Goal: Obtain resource: Download file/media

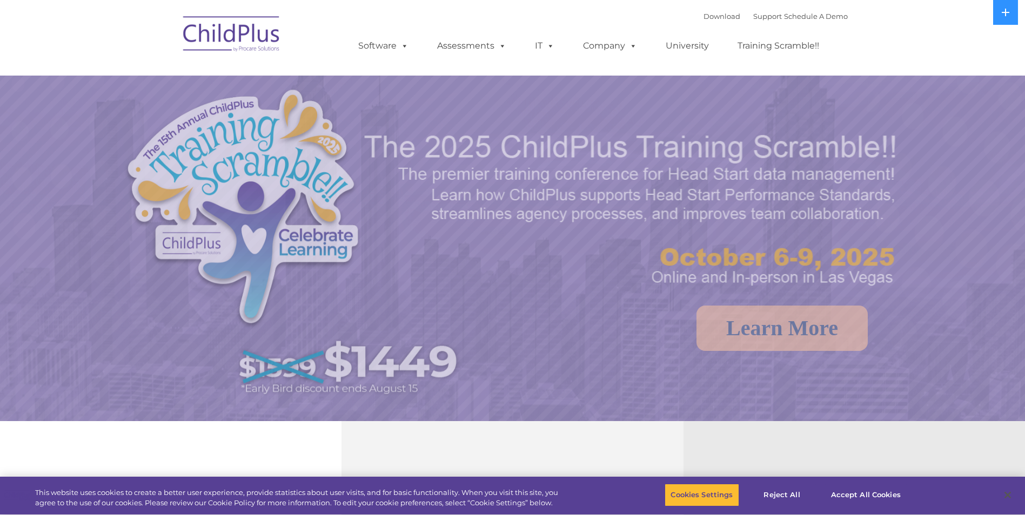
select select "MEDIUM"
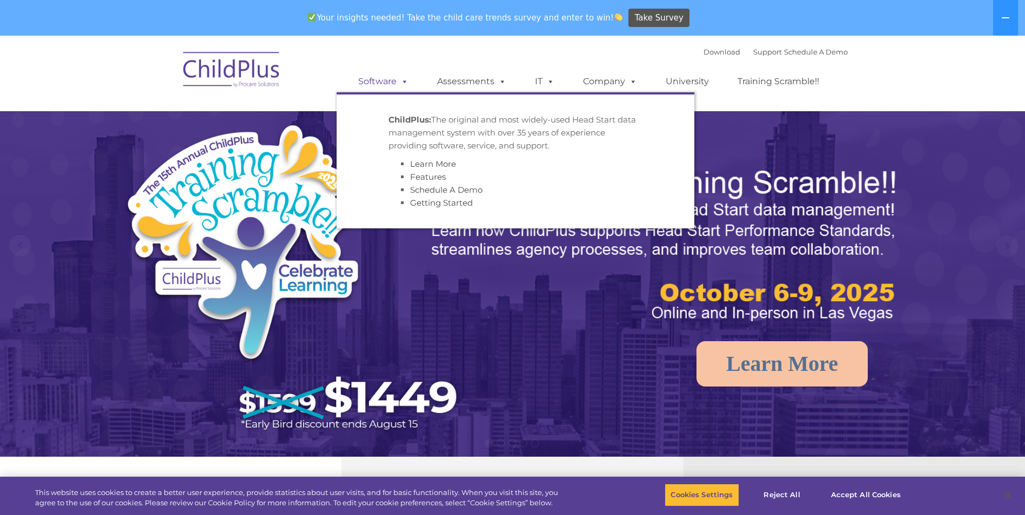
click at [401, 85] on span at bounding box center [402, 81] width 12 height 10
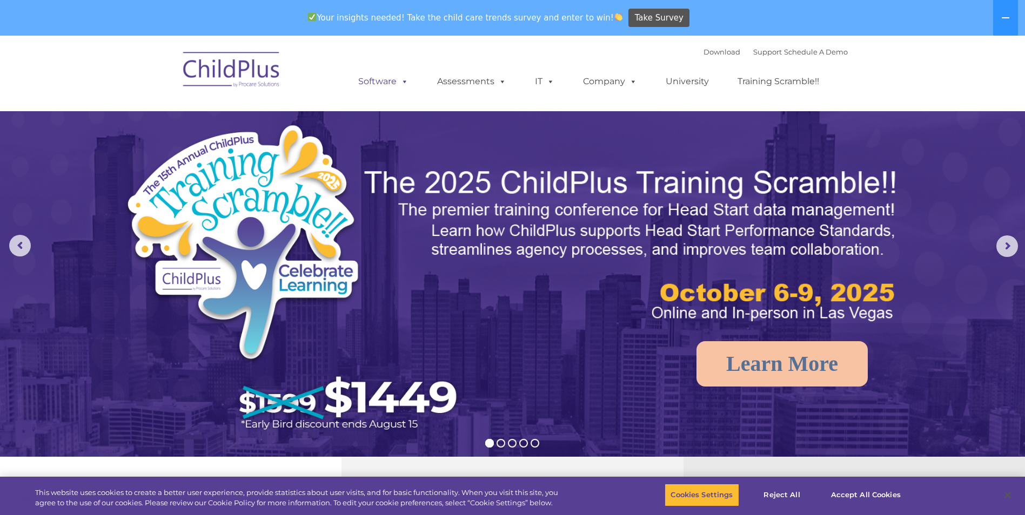
click at [401, 84] on span at bounding box center [402, 81] width 12 height 10
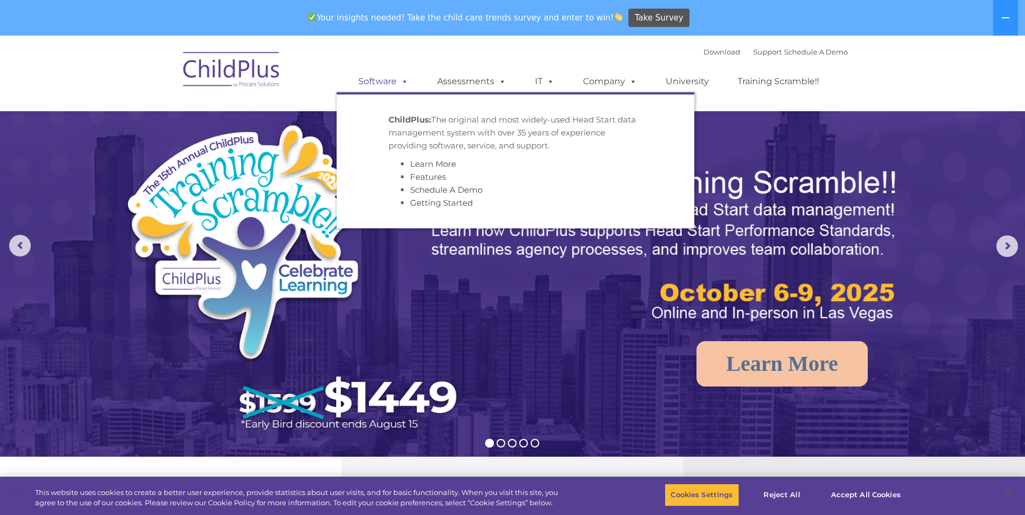
click at [401, 84] on span at bounding box center [402, 81] width 12 height 10
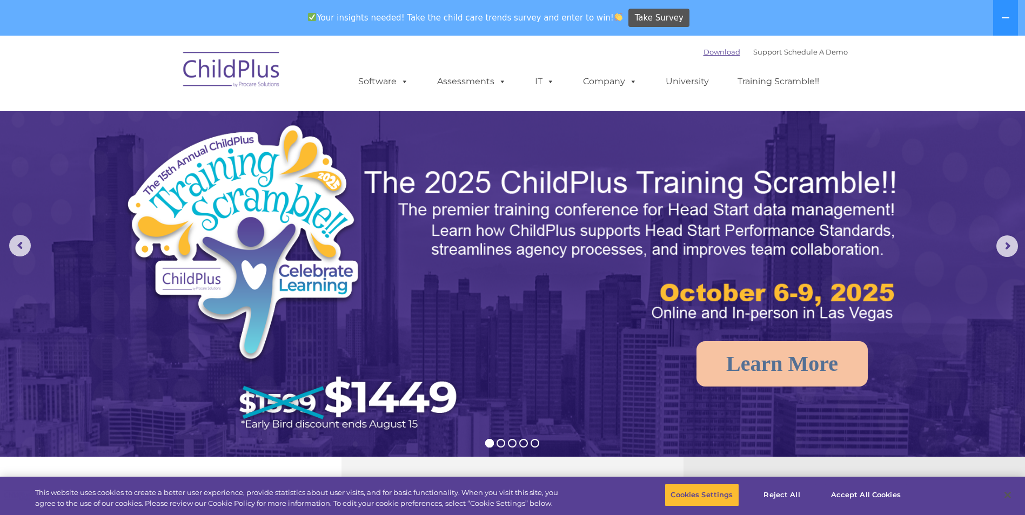
click at [703, 51] on link "Download" at bounding box center [721, 52] width 37 height 9
click at [389, 82] on link "Software" at bounding box center [383, 82] width 72 height 22
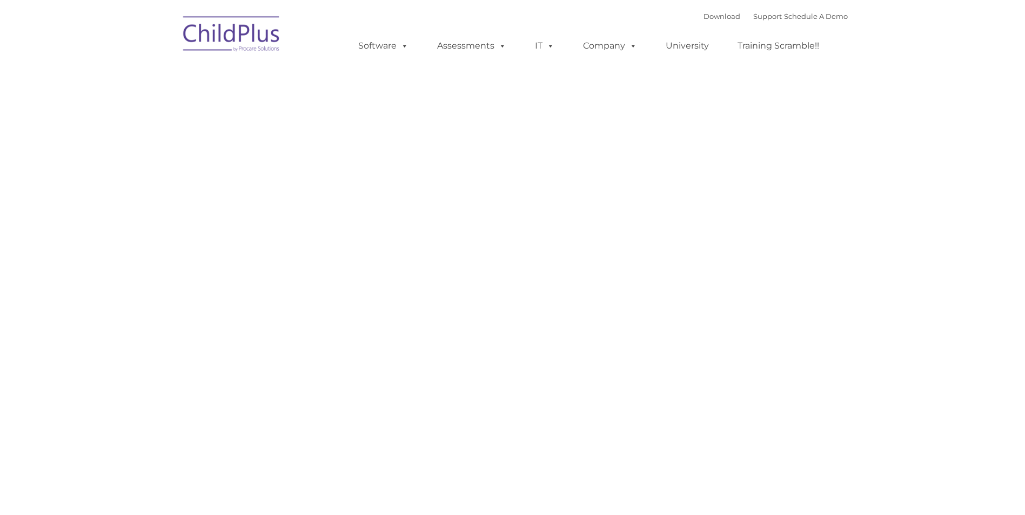
type input ""
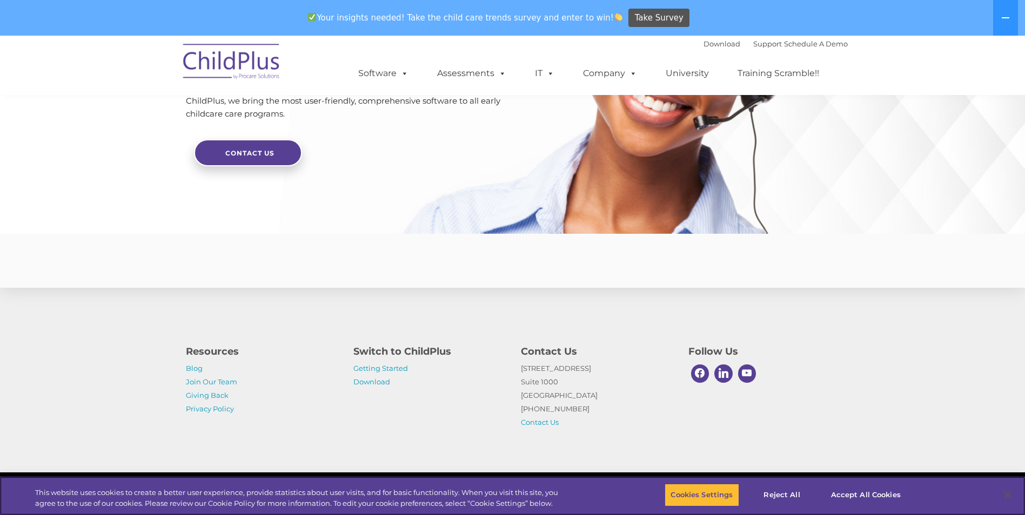
scroll to position [2562, 0]
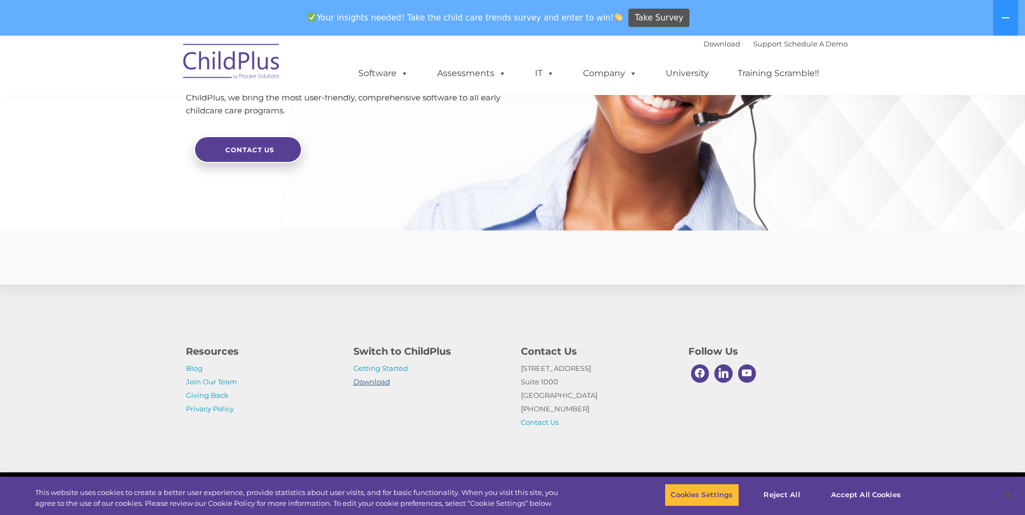
click at [370, 381] on link "Download" at bounding box center [371, 382] width 37 height 9
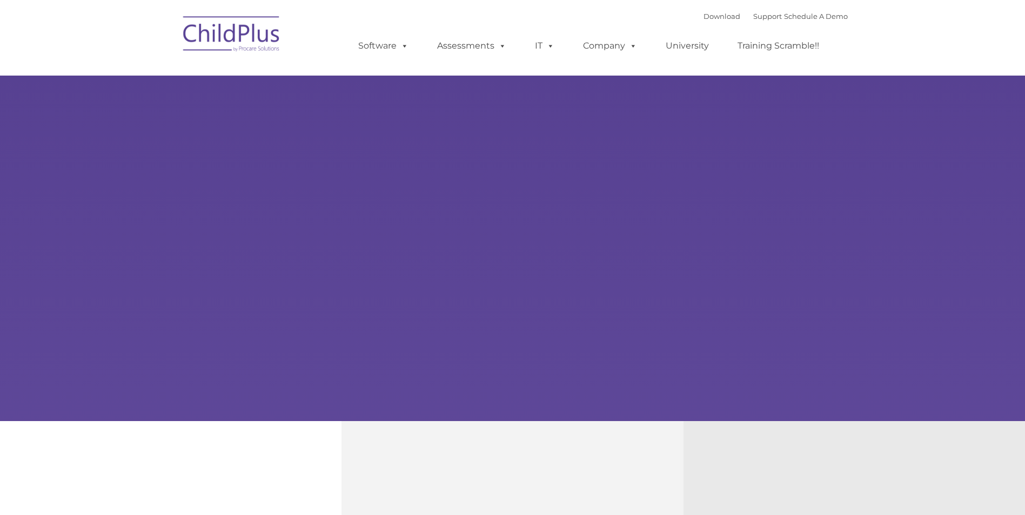
type input ""
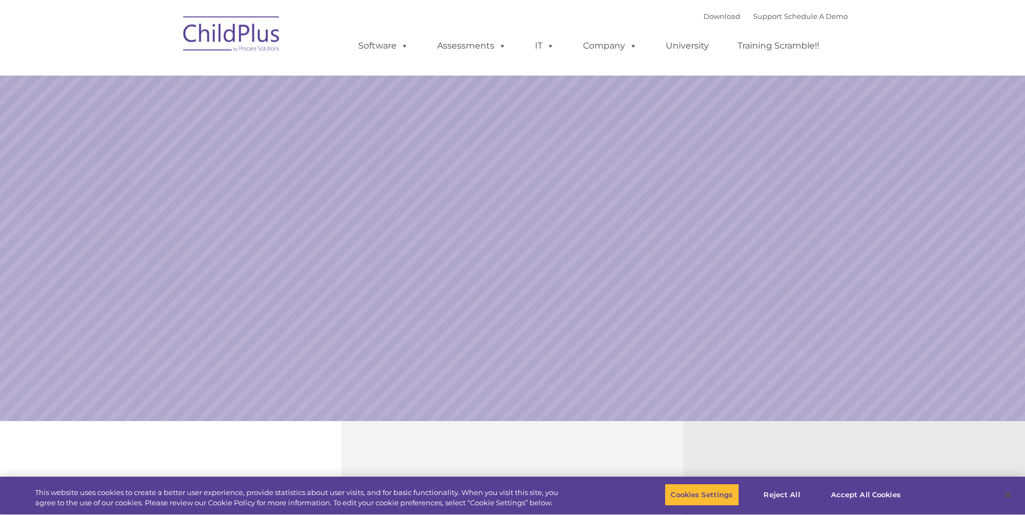
select select "MEDIUM"
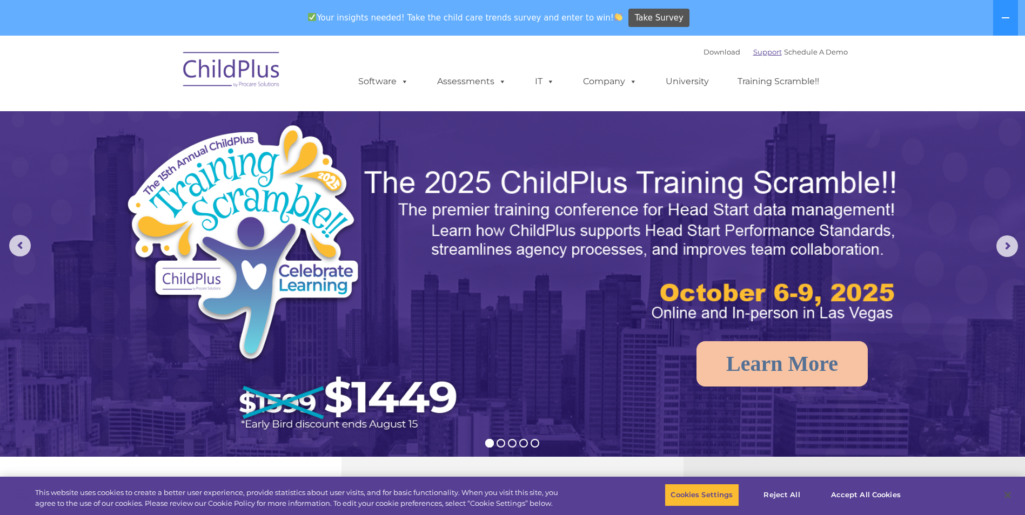
click at [753, 53] on link "Support" at bounding box center [767, 52] width 29 height 9
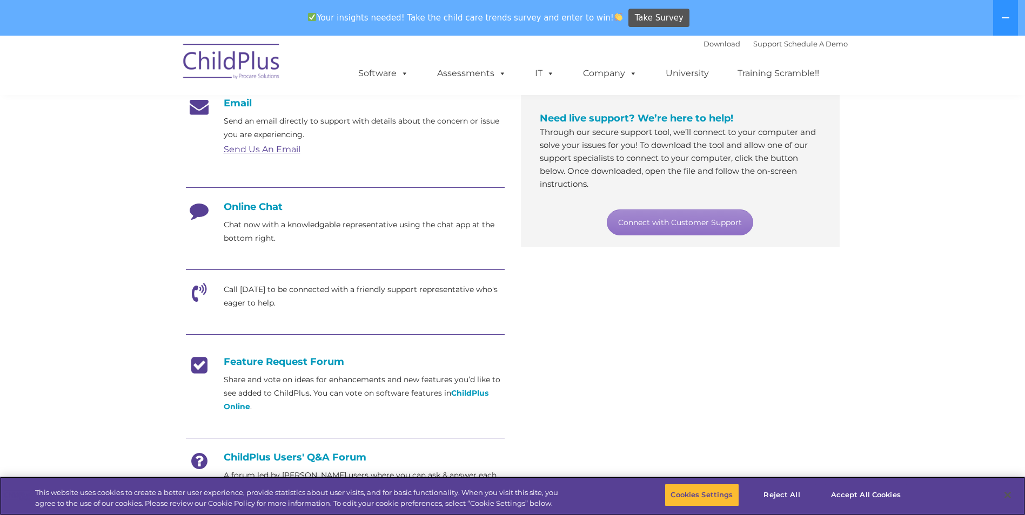
scroll to position [193, 0]
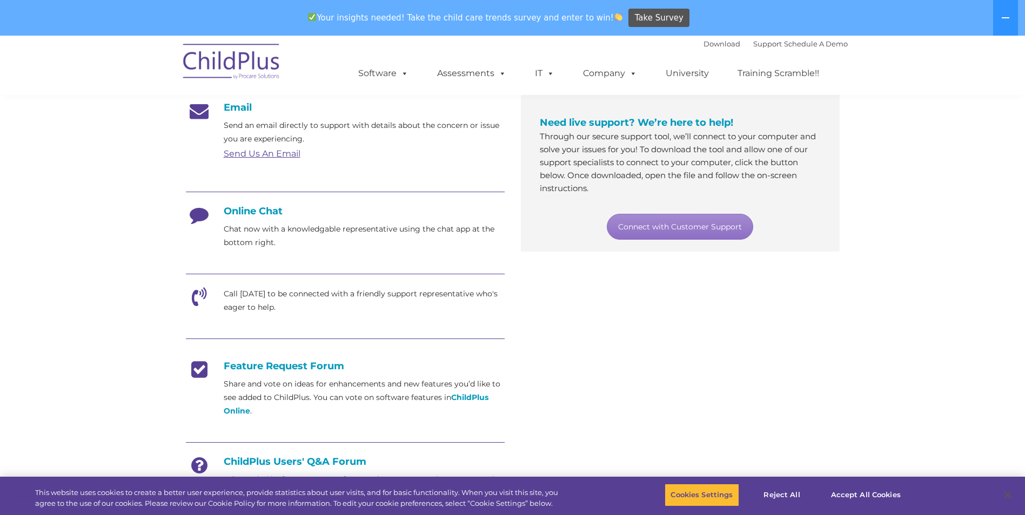
click at [236, 231] on p "Chat now with a knowledgable representative using the chat app at the bottom ri…" at bounding box center [364, 236] width 281 height 27
click at [342, 247] on p "Chat now with a knowledgable representative using the chat app at the bottom ri…" at bounding box center [364, 236] width 281 height 27
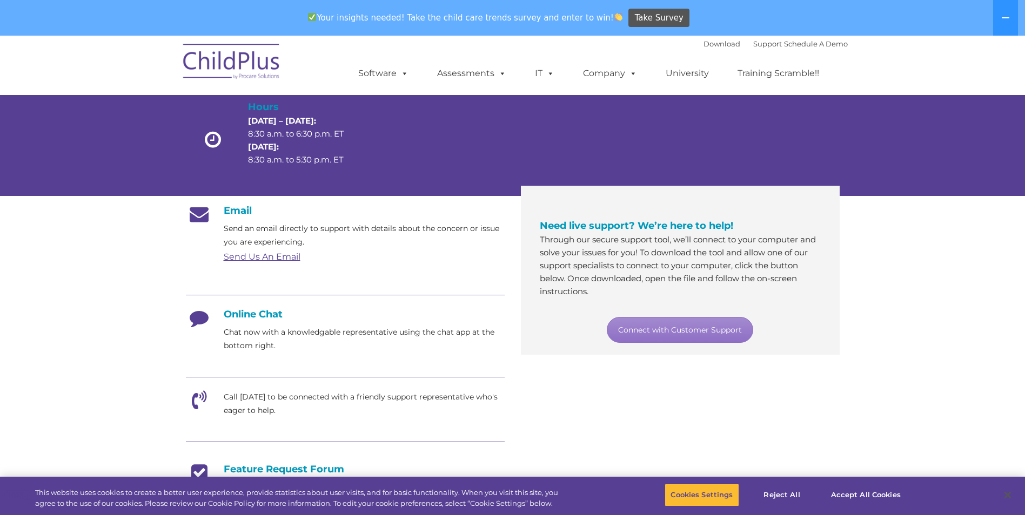
scroll to position [85, 0]
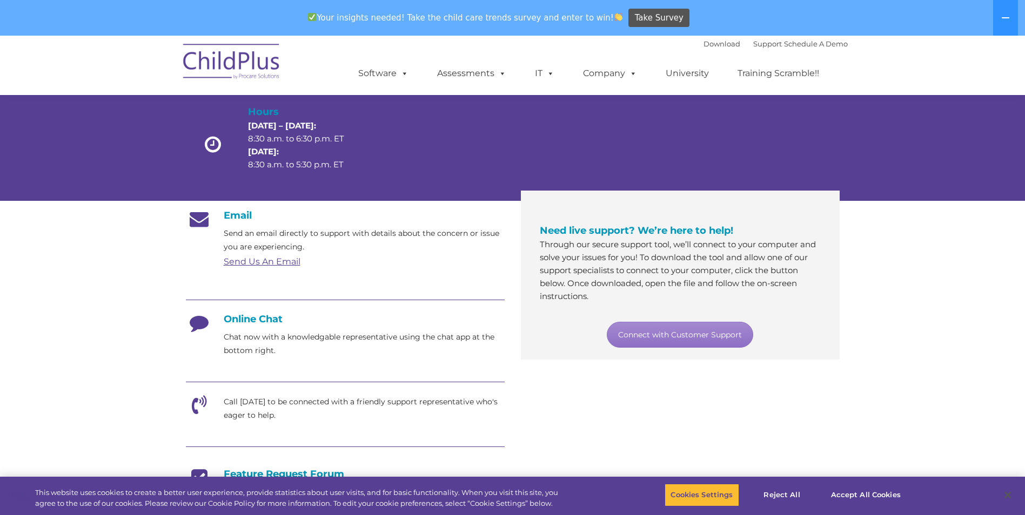
click at [292, 340] on p "Chat now with a knowledgable representative using the chat app at the bottom ri…" at bounding box center [364, 344] width 281 height 27
click at [264, 315] on h4 "Online Chat" at bounding box center [345, 319] width 319 height 12
click at [649, 338] on link "Connect with Customer Support" at bounding box center [680, 335] width 146 height 26
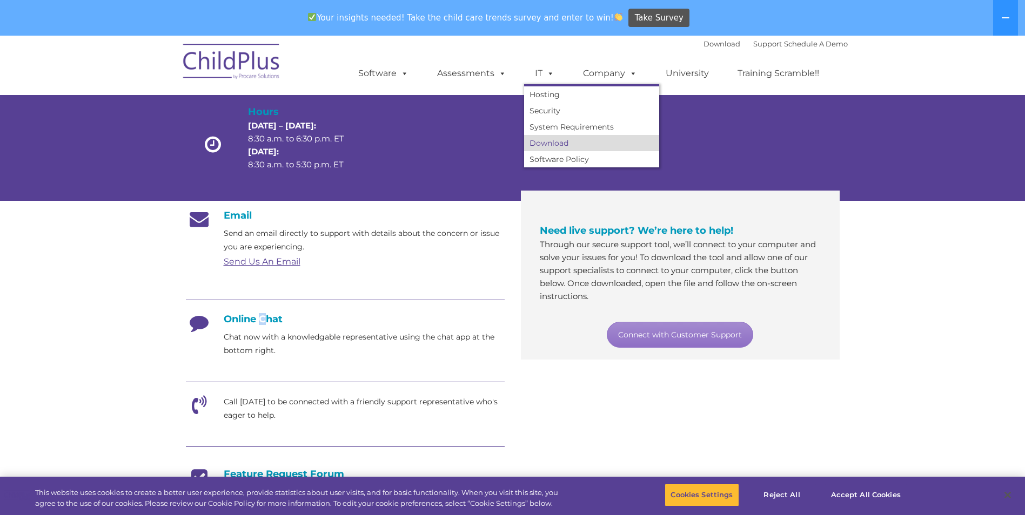
click at [552, 138] on link "Download" at bounding box center [591, 143] width 135 height 16
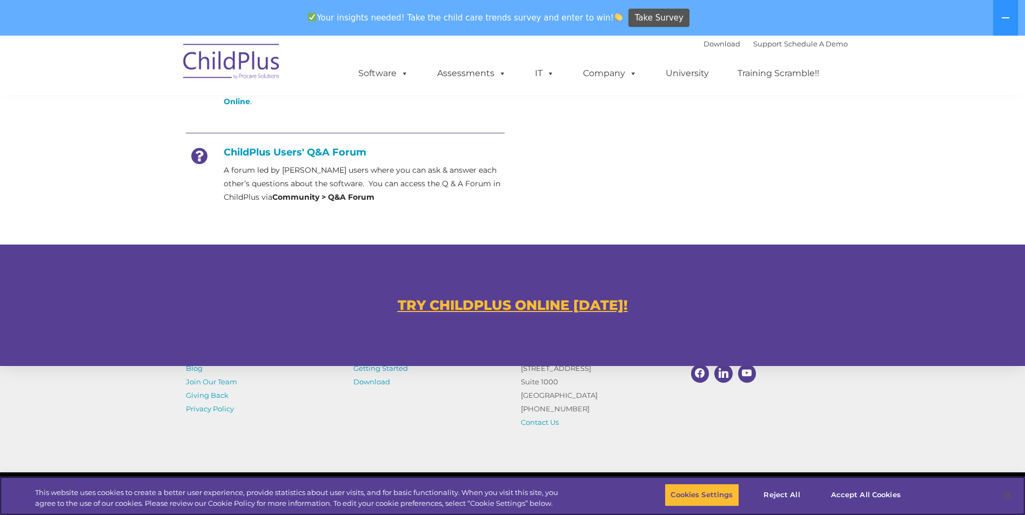
scroll to position [584, 0]
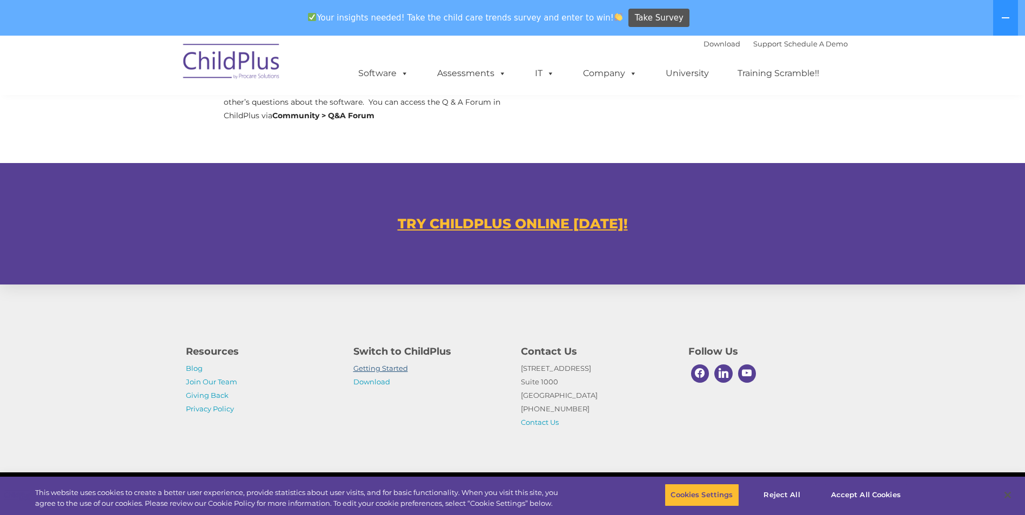
click at [387, 371] on link "Getting Started" at bounding box center [380, 368] width 55 height 9
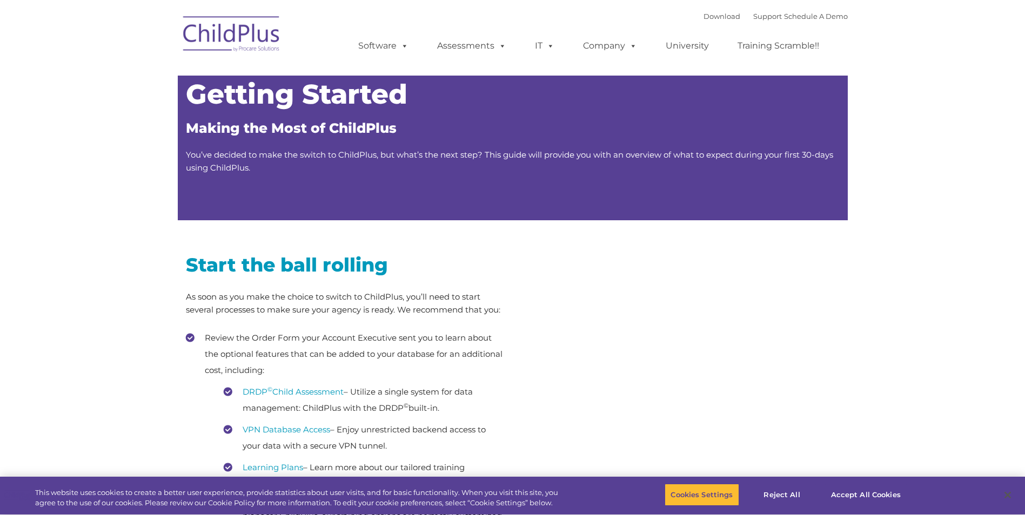
type input ""
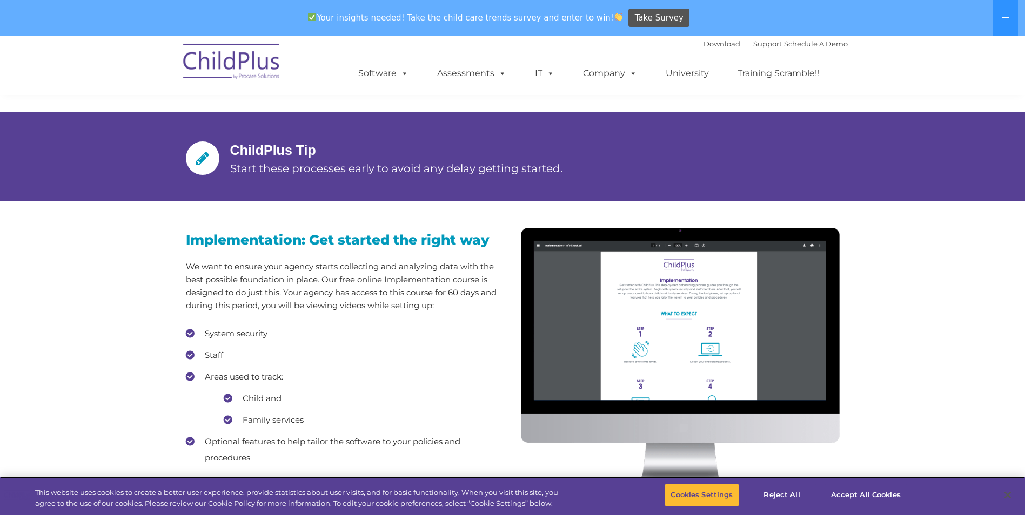
scroll to position [814, 0]
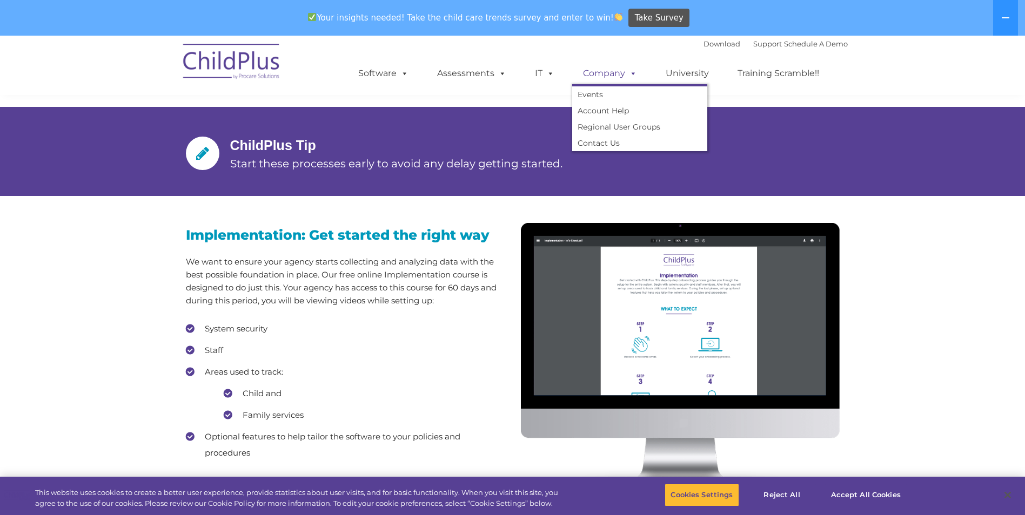
click at [633, 77] on span at bounding box center [631, 73] width 12 height 10
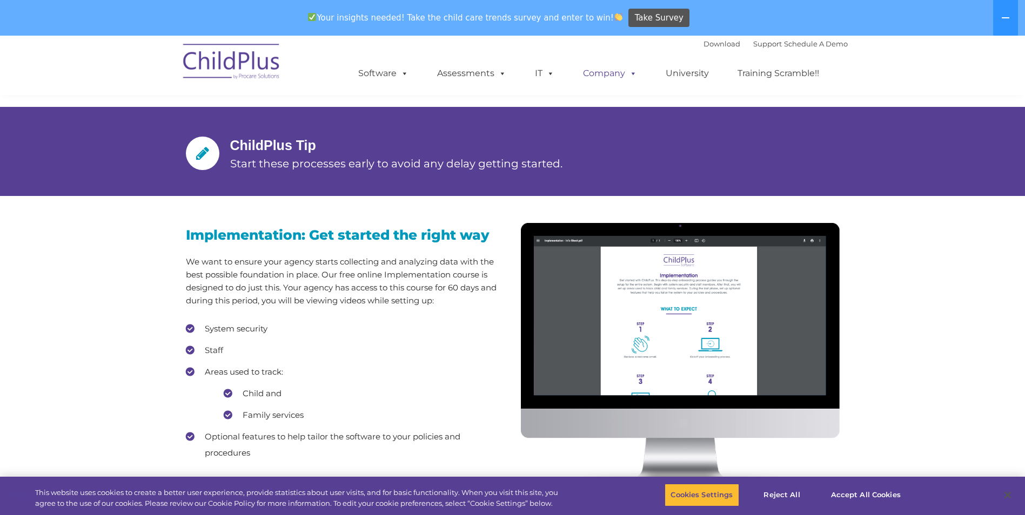
click at [631, 78] on span at bounding box center [631, 73] width 12 height 10
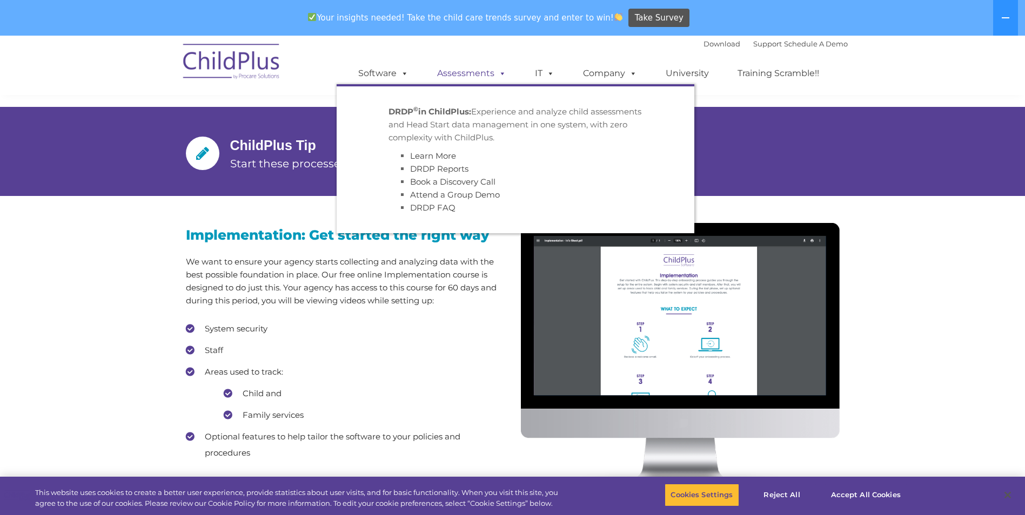
click at [509, 73] on link "Assessments" at bounding box center [471, 74] width 91 height 22
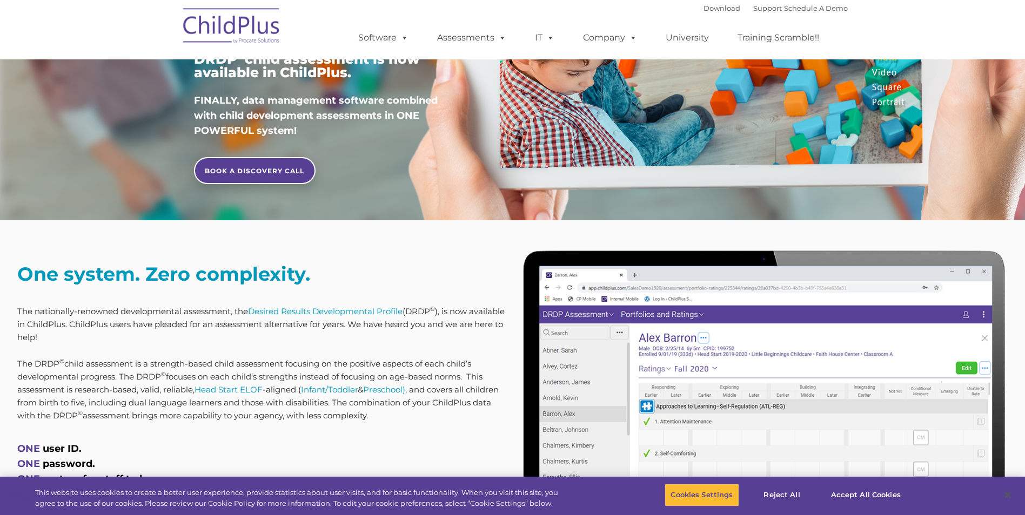
type input ""
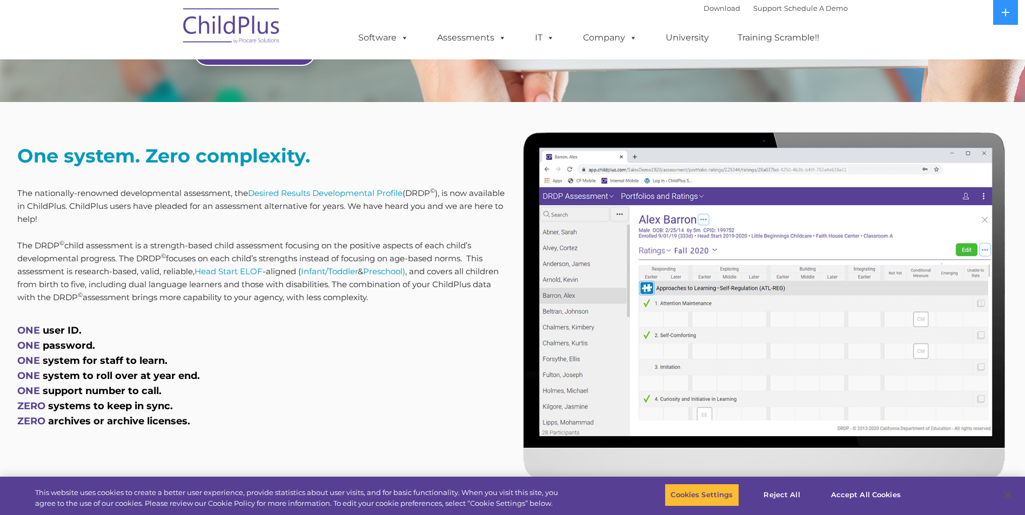
scroll to position [409, 0]
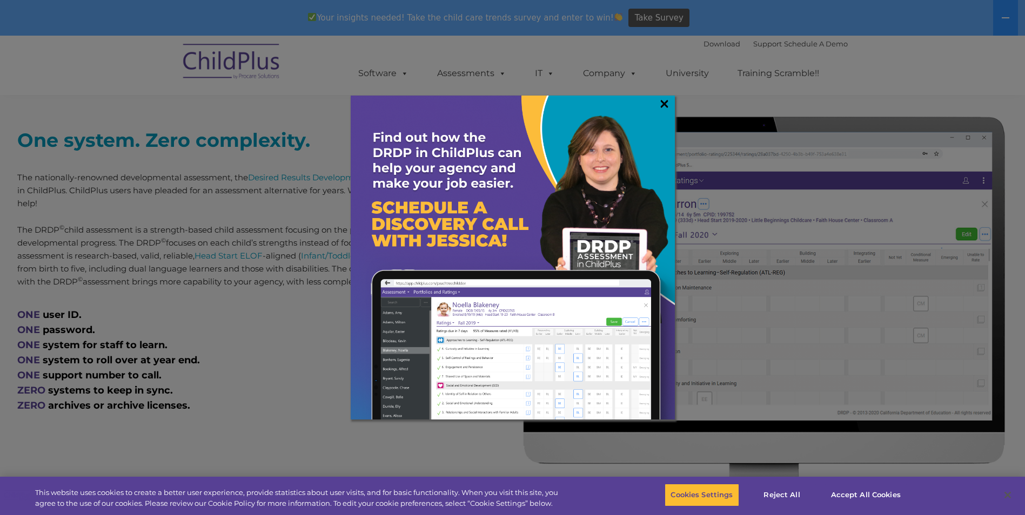
click at [660, 106] on link "×" at bounding box center [664, 103] width 12 height 11
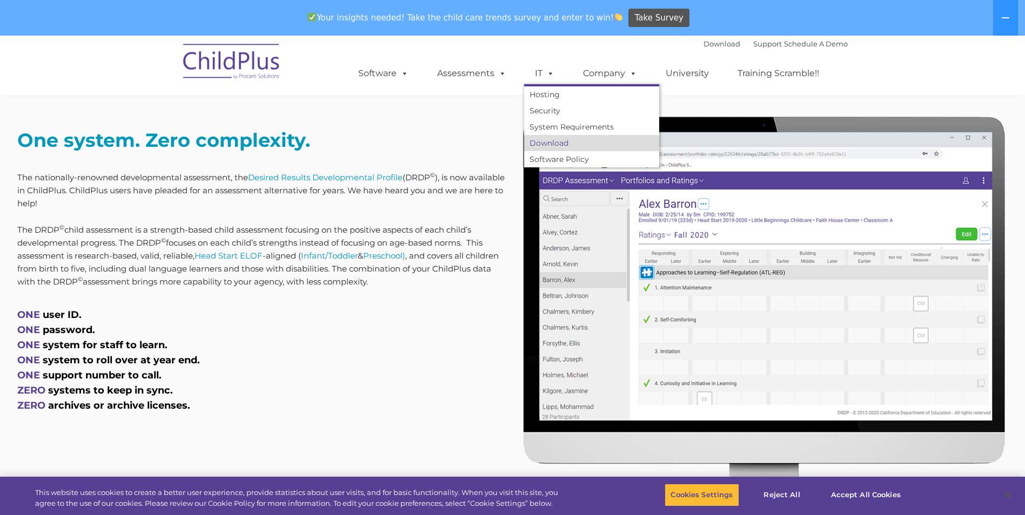
click at [566, 140] on link "Download" at bounding box center [591, 143] width 135 height 16
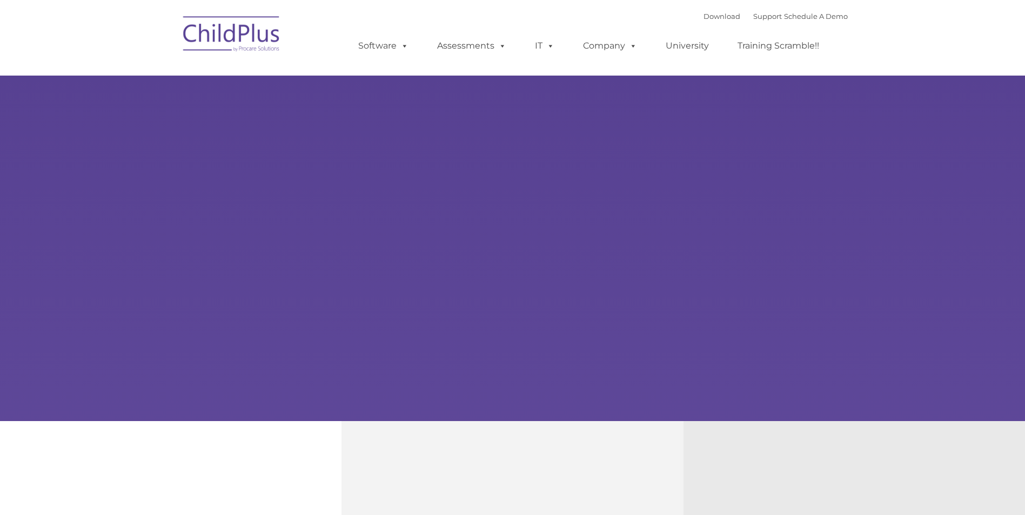
type input ""
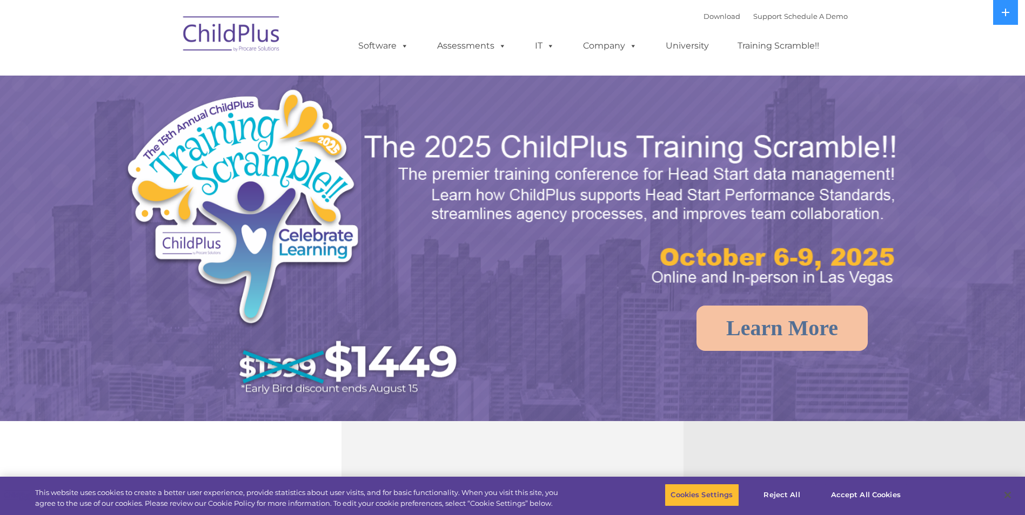
select select "MEDIUM"
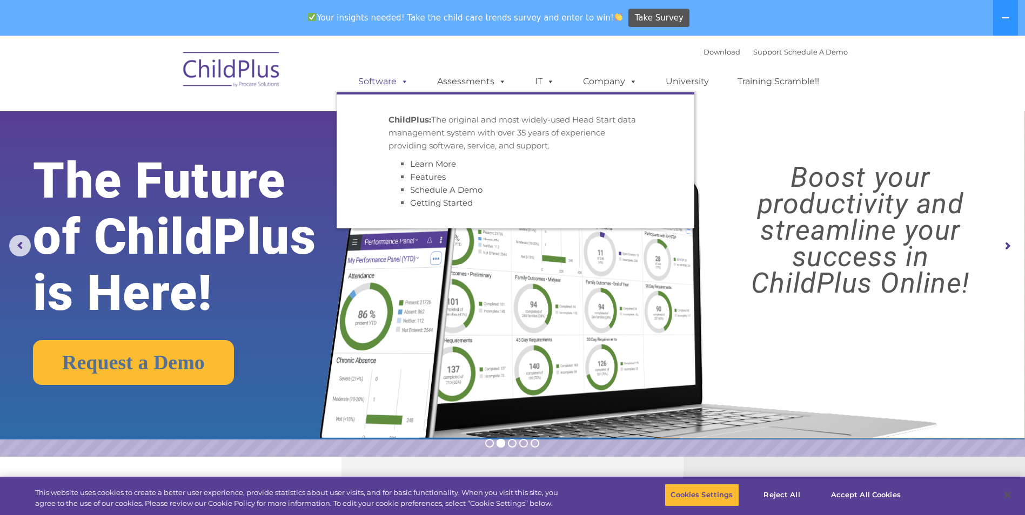
click at [370, 82] on link "Software" at bounding box center [383, 82] width 72 height 22
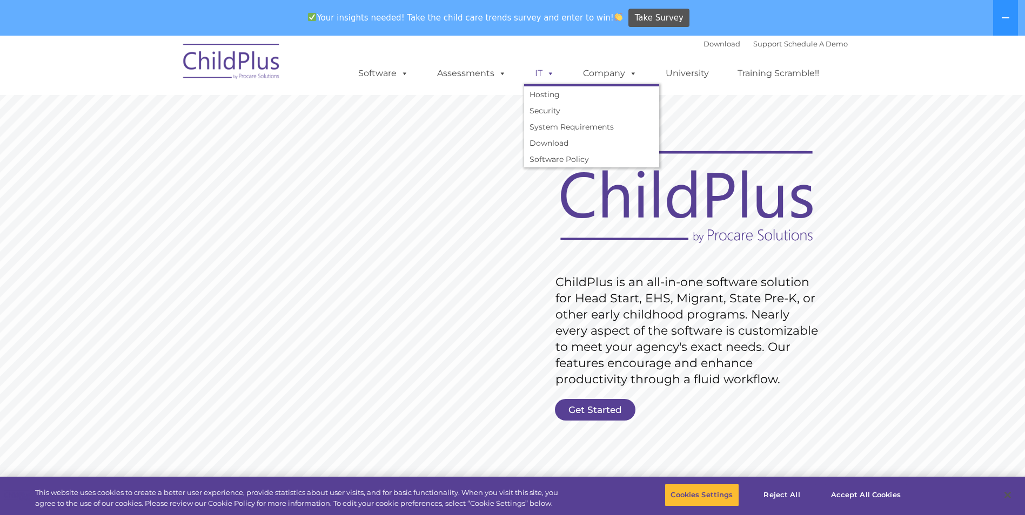
click at [541, 74] on link "IT" at bounding box center [544, 74] width 41 height 22
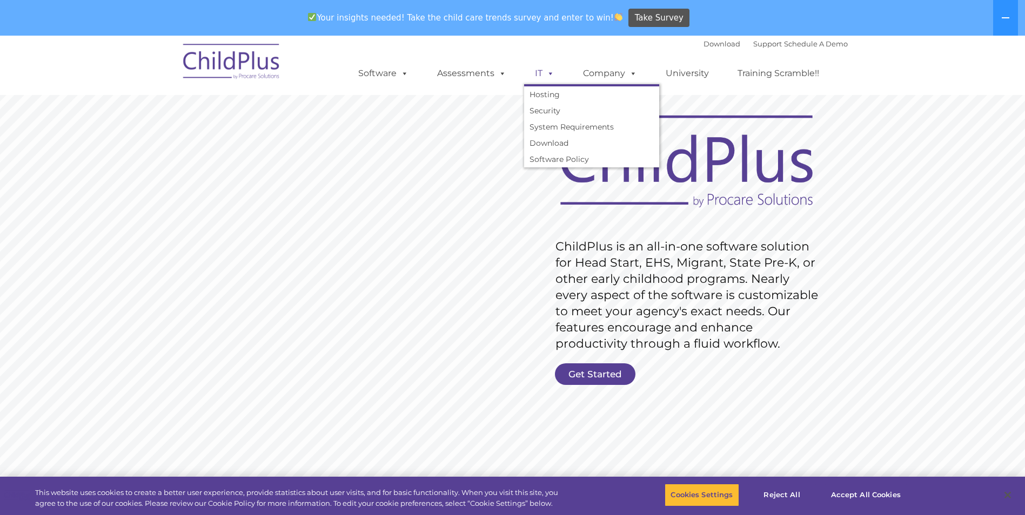
click at [541, 76] on link "IT" at bounding box center [544, 74] width 41 height 22
click at [530, 74] on link "IT" at bounding box center [544, 74] width 41 height 22
click at [533, 72] on link "IT" at bounding box center [544, 74] width 41 height 22
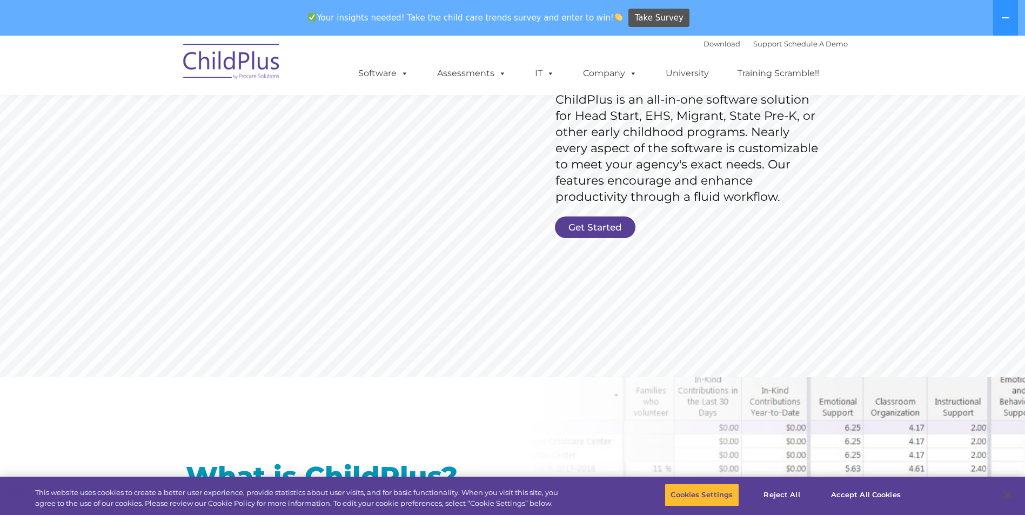
scroll to position [0, 0]
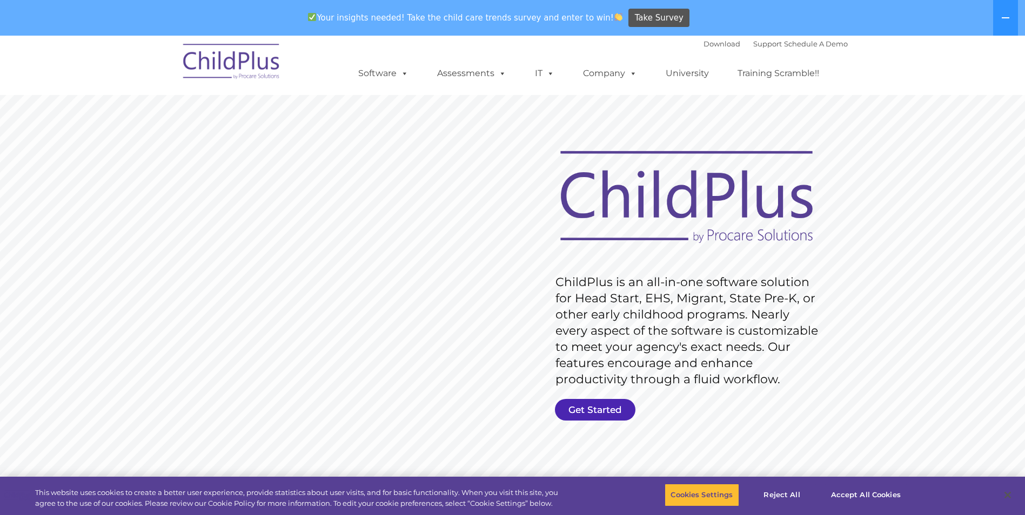
click at [610, 408] on link "Get Started" at bounding box center [595, 410] width 80 height 22
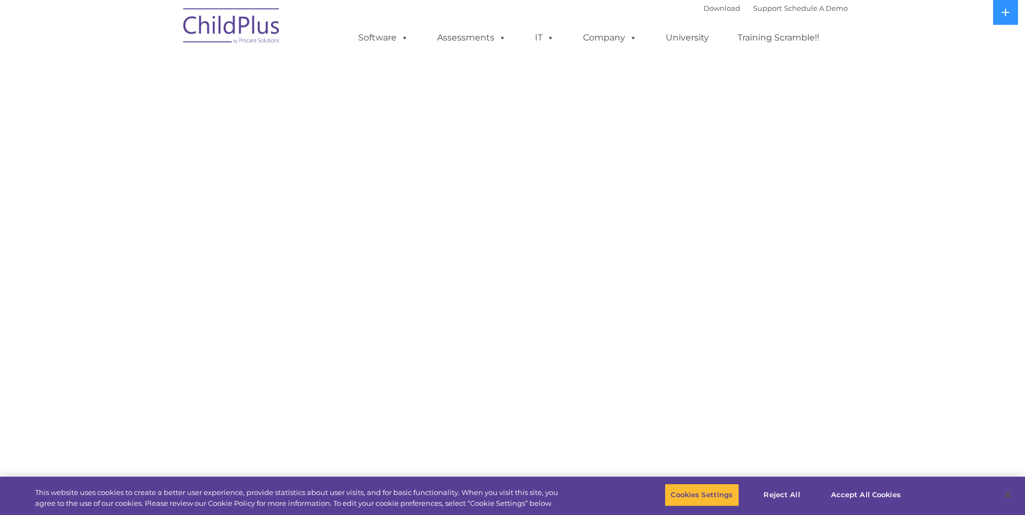
select select "MEDIUM"
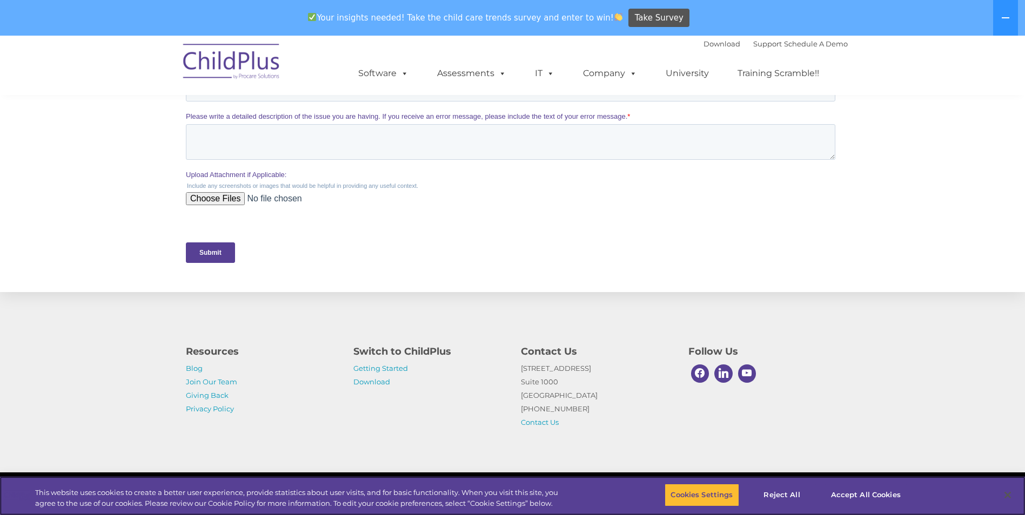
scroll to position [447, 0]
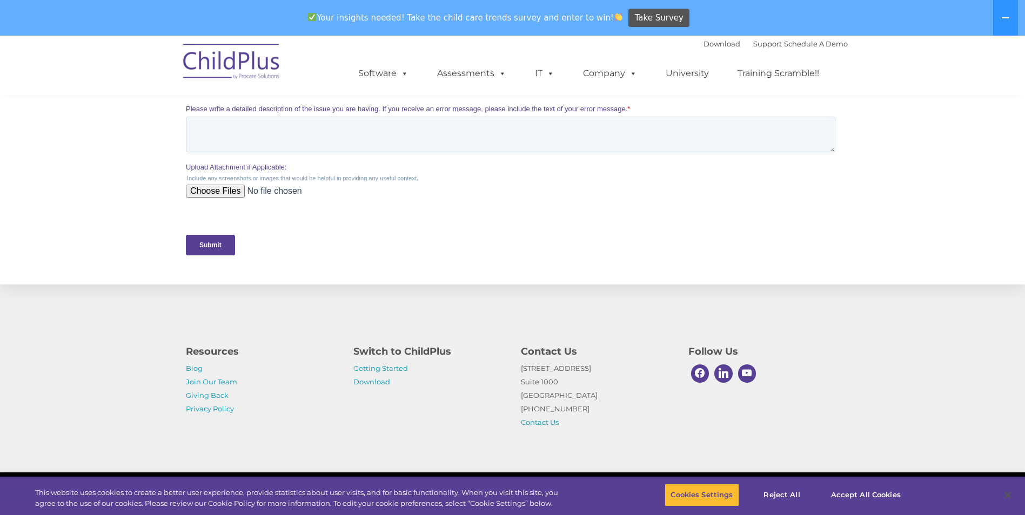
click at [356, 309] on div "Resources Blog Join Our Team Giving Back Privacy Policy Switch to ChildPlus Get…" at bounding box center [512, 379] width 1025 height 188
click at [364, 378] on link "Download" at bounding box center [371, 382] width 37 height 9
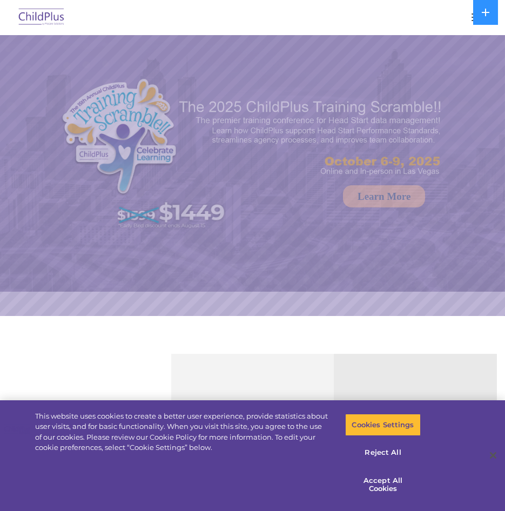
select select "MEDIUM"
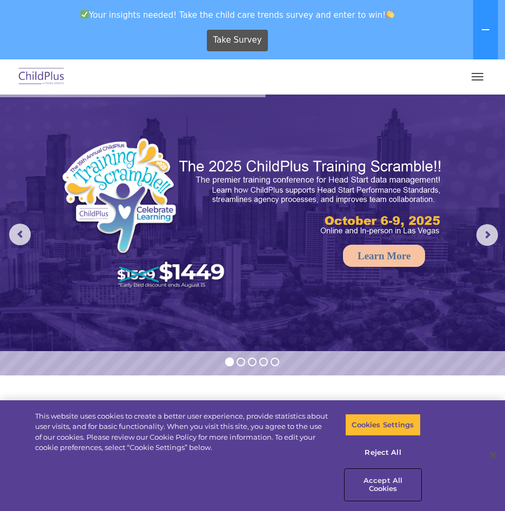
click at [385, 481] on button "Accept All Cookies" at bounding box center [383, 484] width 76 height 31
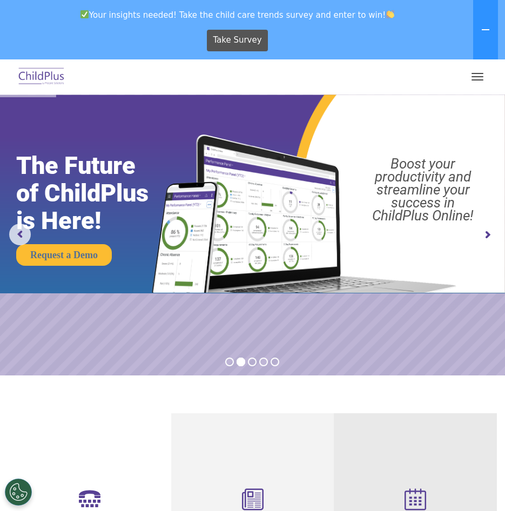
click at [485, 231] on rs-arrow at bounding box center [487, 235] width 22 height 22
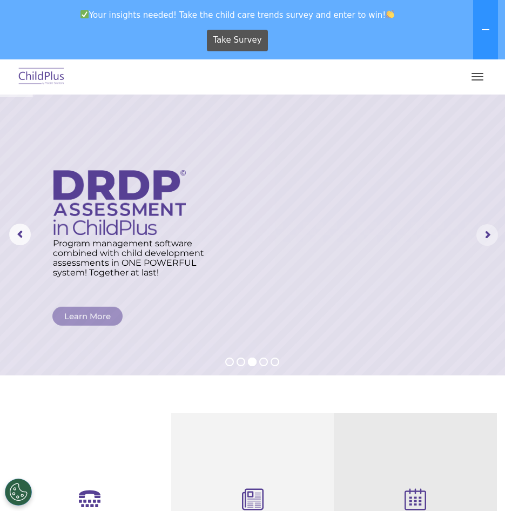
click at [485, 231] on rs-arrow at bounding box center [487, 235] width 22 height 22
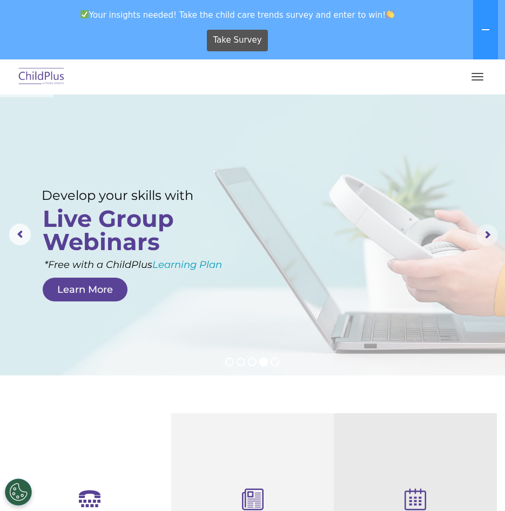
click at [485, 231] on rs-arrow at bounding box center [487, 235] width 22 height 22
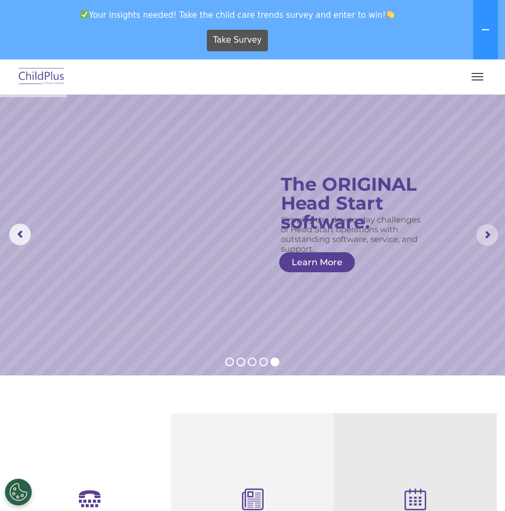
click at [485, 231] on rs-arrow at bounding box center [487, 235] width 22 height 22
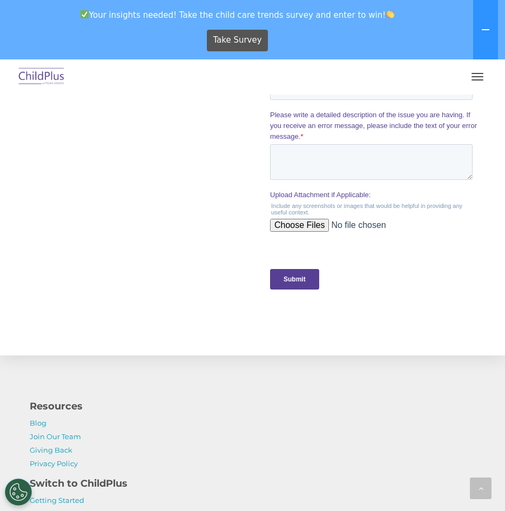
scroll to position [1114, 0]
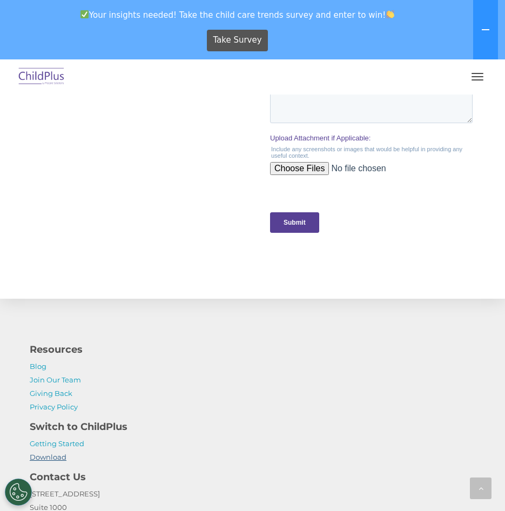
click at [57, 454] on link "Download" at bounding box center [48, 457] width 37 height 9
drag, startPoint x: 31, startPoint y: 454, endPoint x: 98, endPoint y: 461, distance: 67.4
click at [98, 461] on p "Getting Started Download" at bounding box center [253, 450] width 446 height 27
click at [60, 458] on link "Download" at bounding box center [48, 457] width 37 height 9
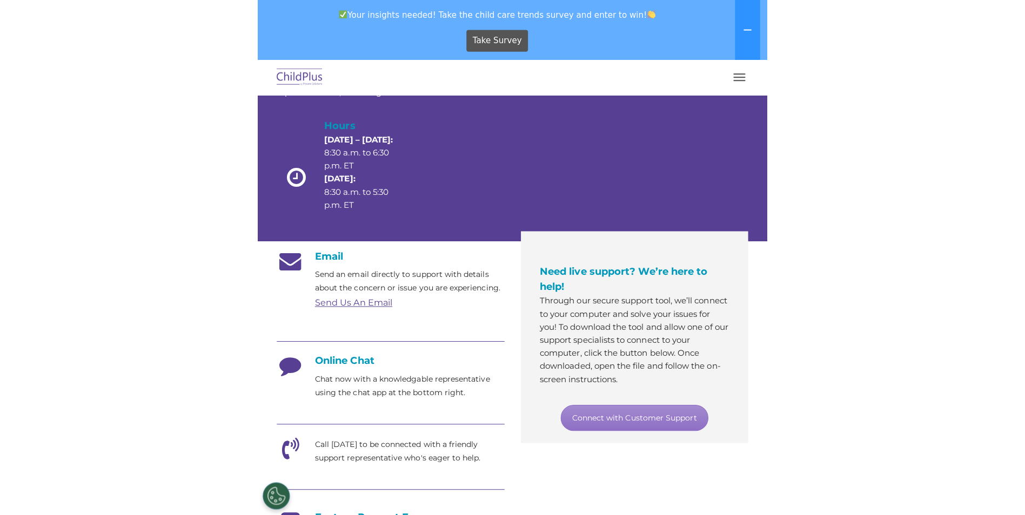
scroll to position [109, 0]
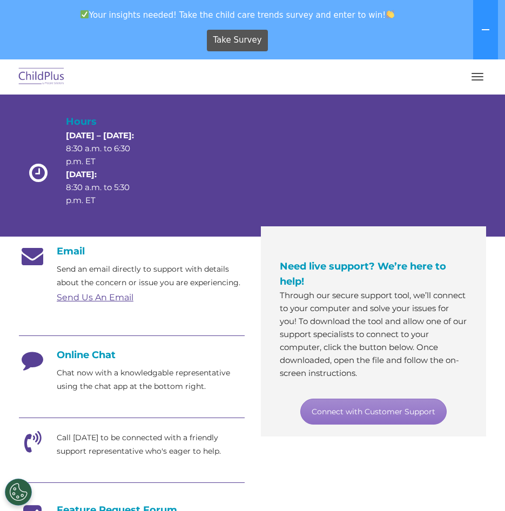
click at [151, 408] on div "Email Send an email directly to support with details about the concern or issue…" at bounding box center [132, 464] width 226 height 439
click at [133, 381] on p "Chat now with a knowledgable representative using the chat app at the bottom ri…" at bounding box center [151, 379] width 188 height 27
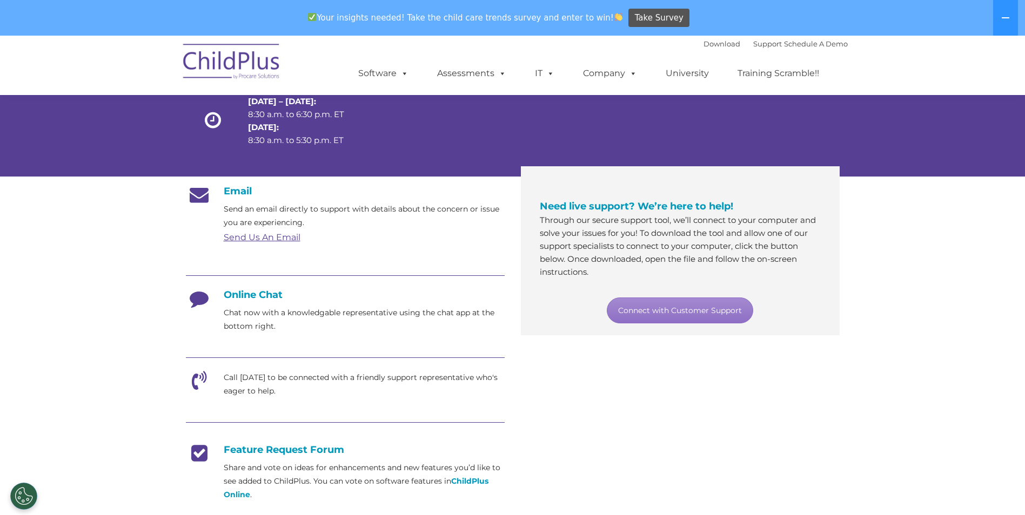
click at [377, 243] on div "Send Us An Email" at bounding box center [364, 238] width 281 height 16
drag, startPoint x: 475, startPoint y: 437, endPoint x: 480, endPoint y: 434, distance: 5.6
click at [480, 434] on div "Email Send an email directly to support with details about the concern or issue…" at bounding box center [345, 391] width 319 height 412
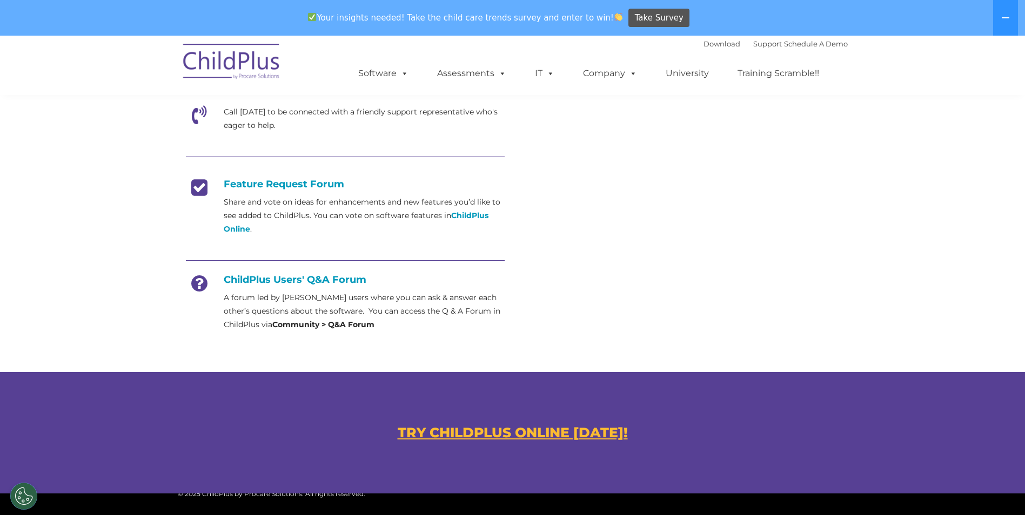
scroll to position [379, 0]
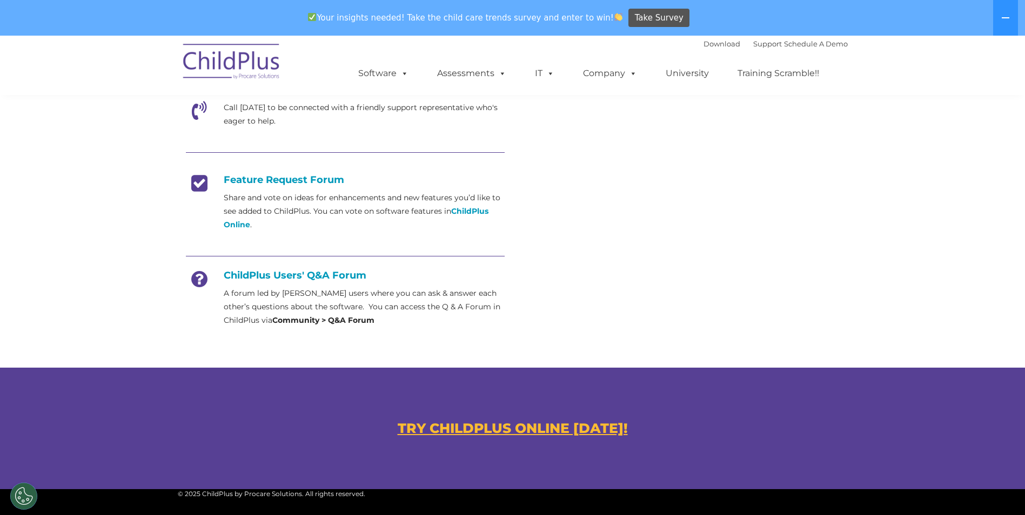
click at [443, 278] on h4 "ChildPlus Users' Q&A Forum" at bounding box center [345, 276] width 319 height 12
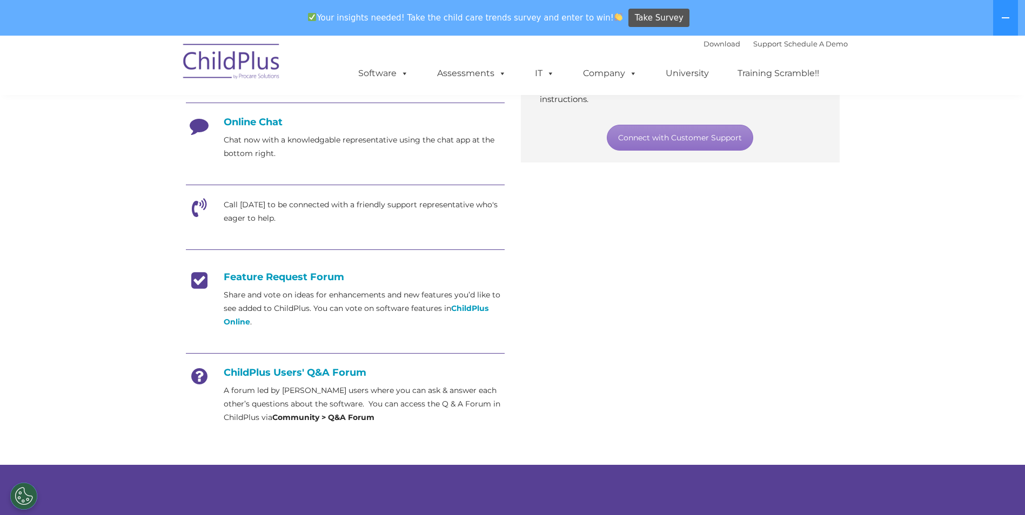
scroll to position [283, 0]
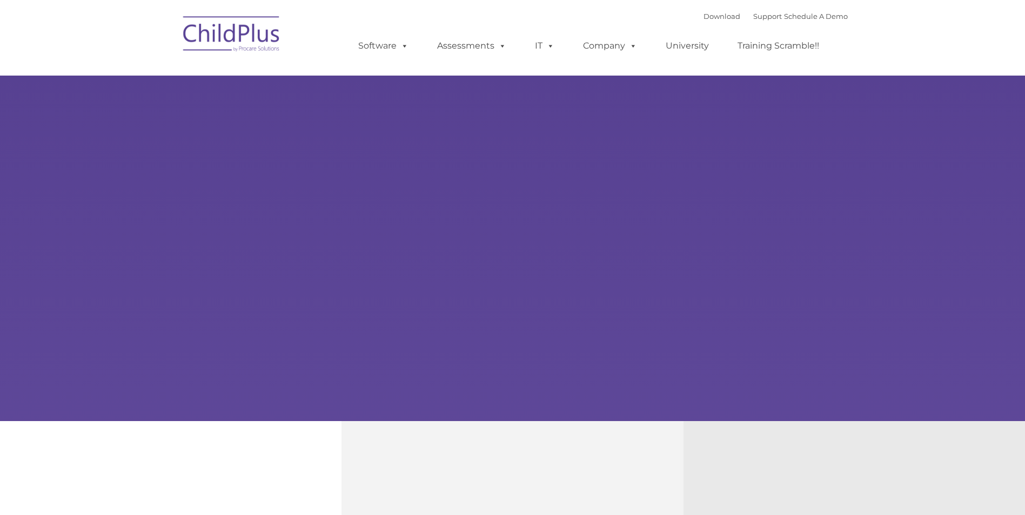
type input ""
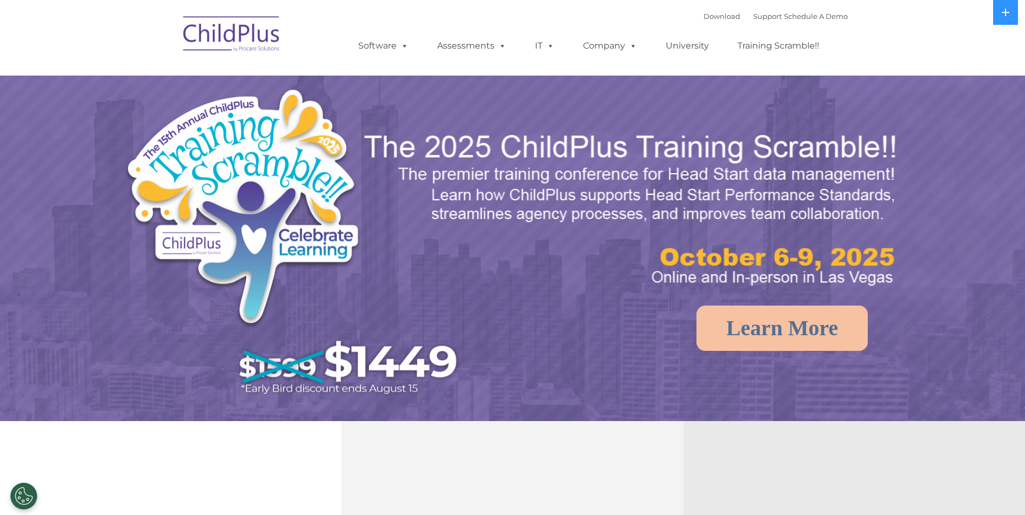
select select "MEDIUM"
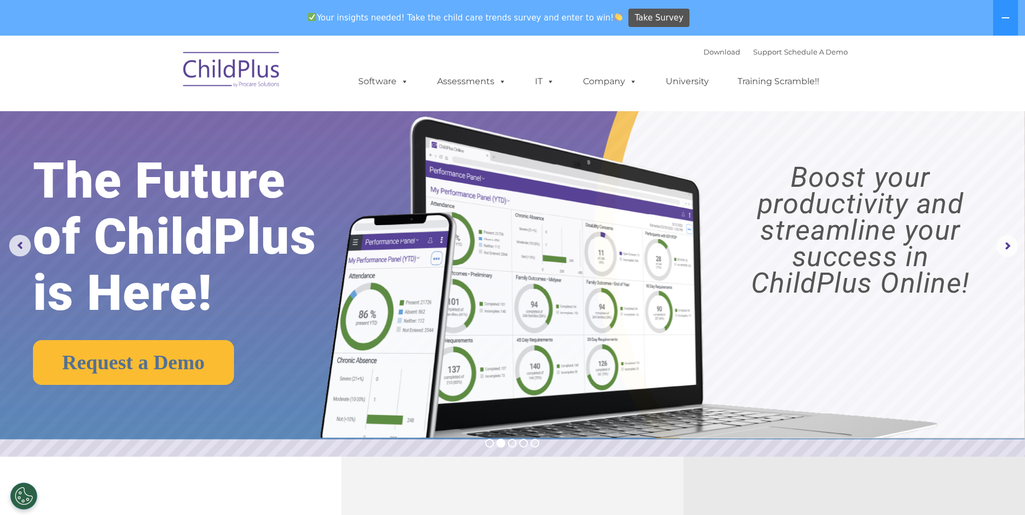
click at [722, 43] on nav "Download Support | Schedule A Demo  MENU MENU Software ChildPlus: The original…" at bounding box center [512, 74] width 1025 height 76
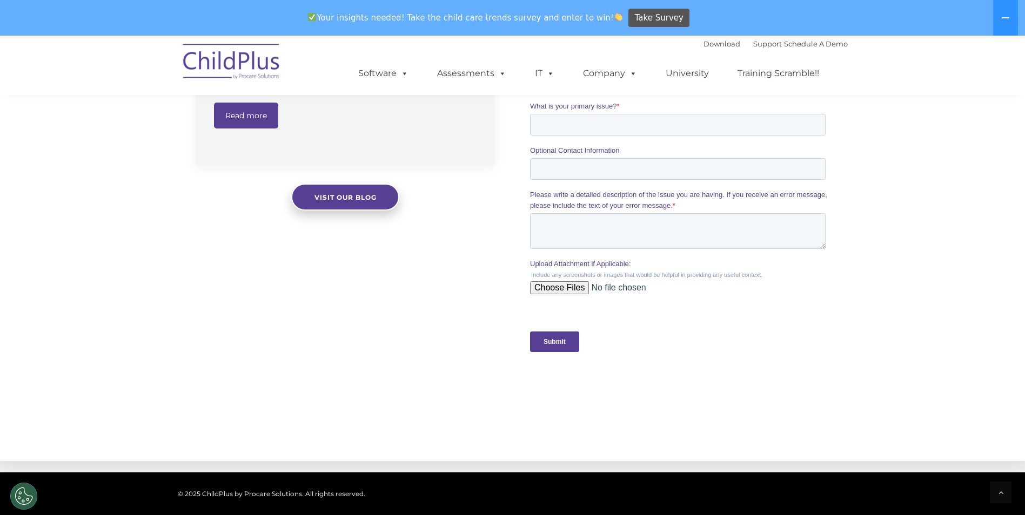
scroll to position [933, 0]
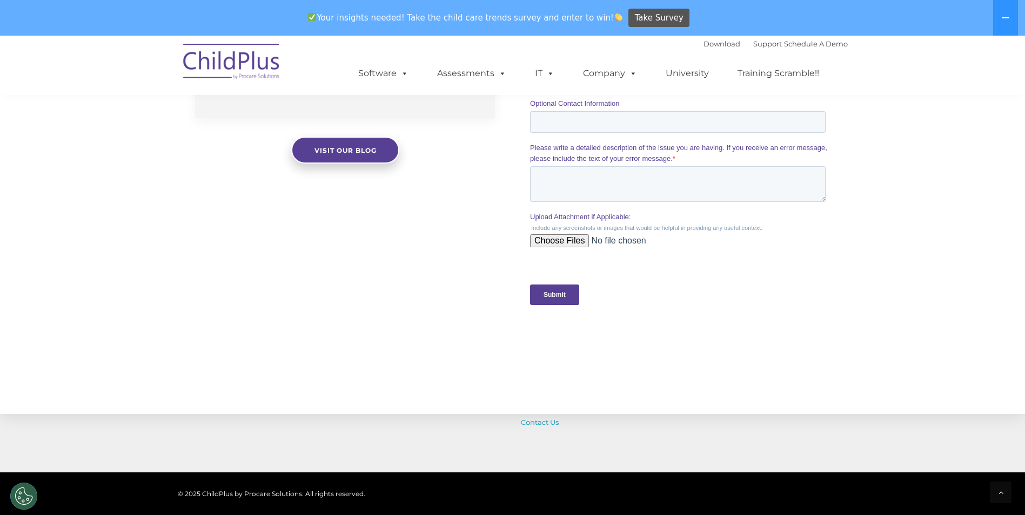
click at [706, 264] on fieldset "Upload Attachment if Applicable: Include any screenshots or images that would b…" at bounding box center [680, 239] width 300 height 54
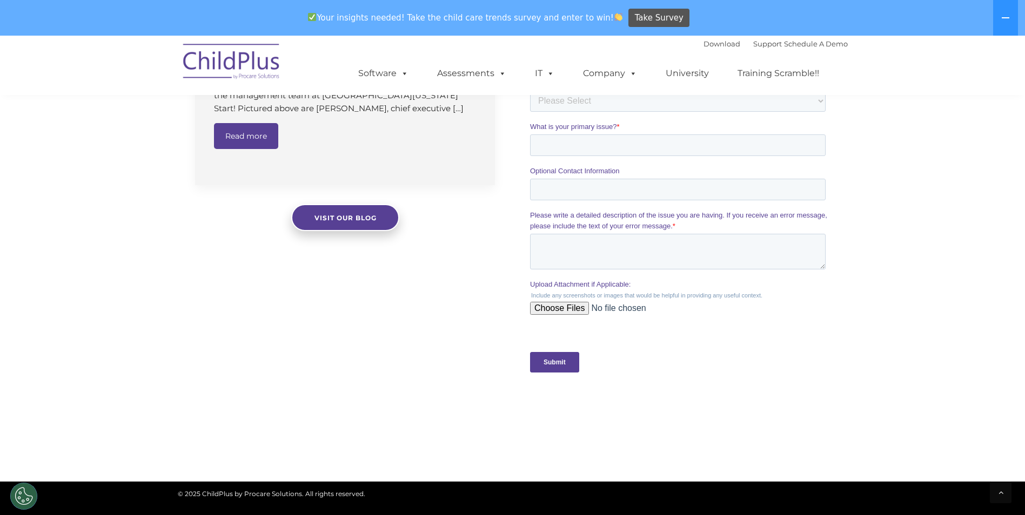
scroll to position [825, 0]
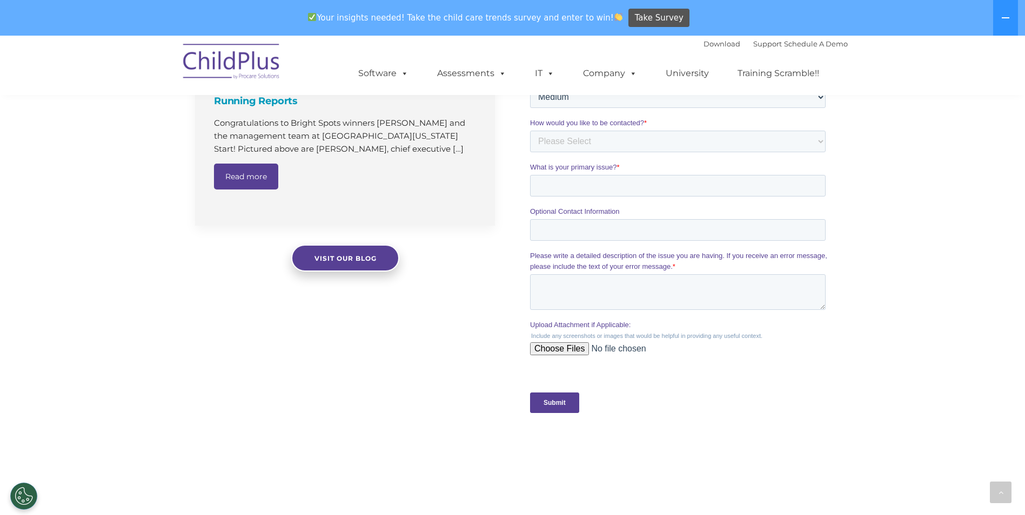
click at [862, 71] on nav "Download Support | Schedule A Demo  MENU MENU Software ChildPlus: The original…" at bounding box center [512, 65] width 1025 height 59
drag, startPoint x: 209, startPoint y: 260, endPoint x: 200, endPoint y: 272, distance: 14.3
click at [208, 261] on div "The Latest News Going Paperless Simplifies Monitoring Data and Running Reports …" at bounding box center [345, 98] width 300 height 346
